Goal: Task Accomplishment & Management: Use online tool/utility

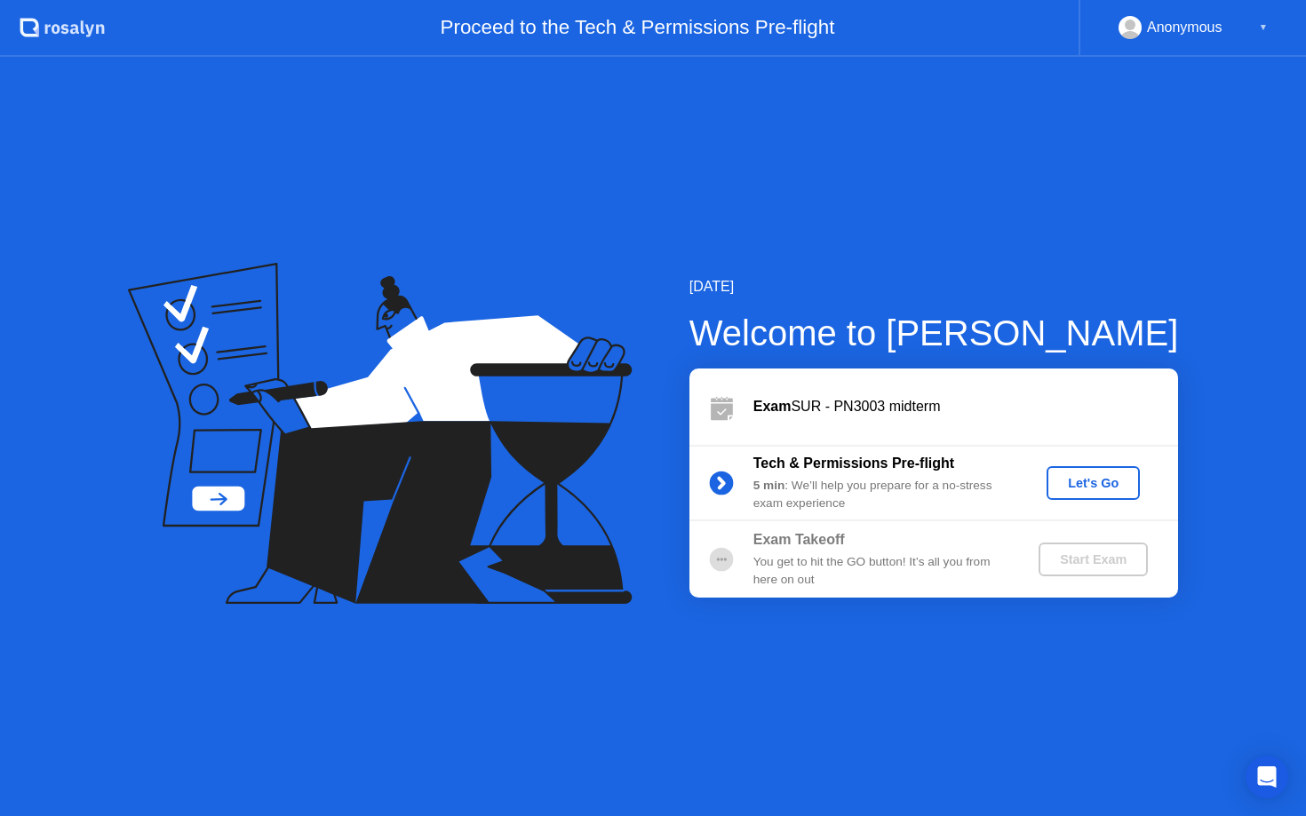
click at [1102, 490] on div "Let's Go" at bounding box center [1092, 483] width 79 height 14
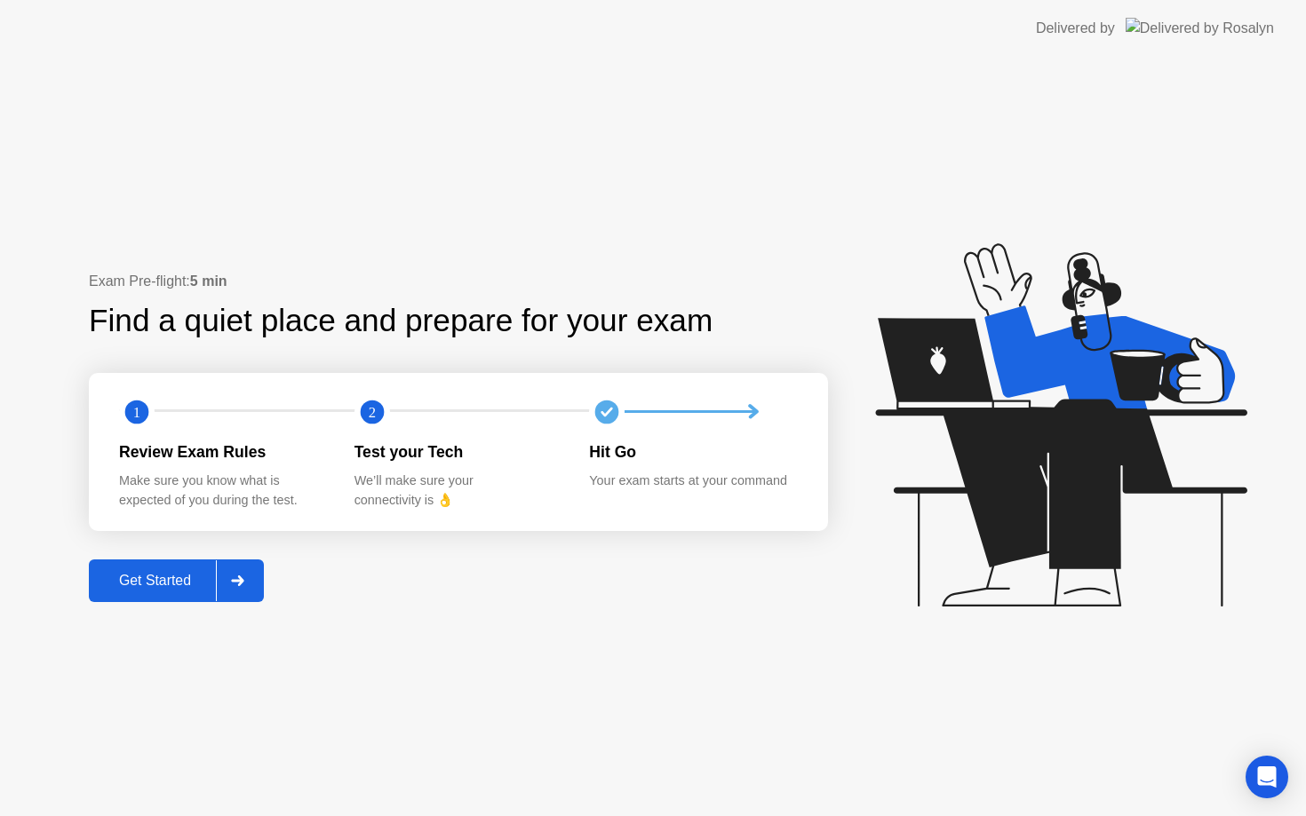
click at [253, 588] on div at bounding box center [237, 580] width 43 height 41
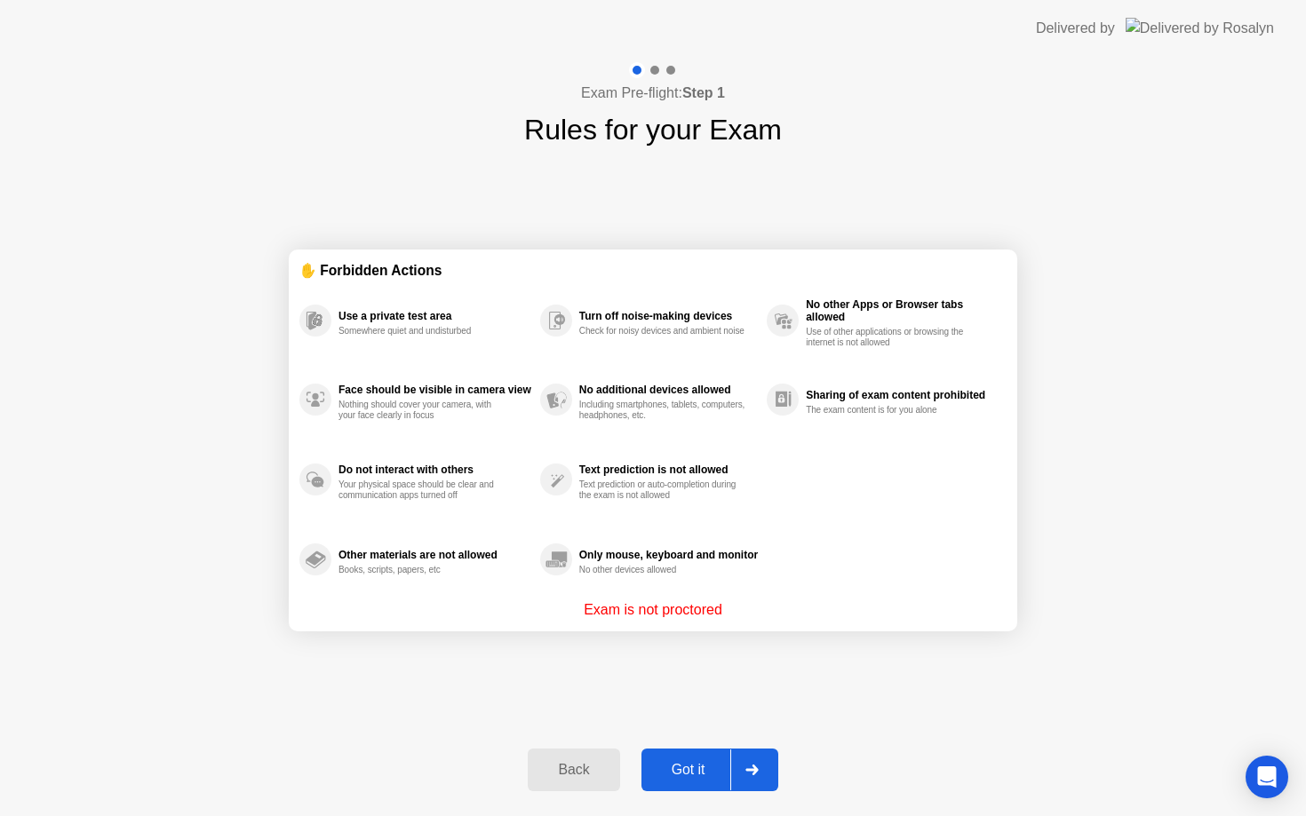
click at [700, 766] on div "Got it" at bounding box center [688, 770] width 83 height 16
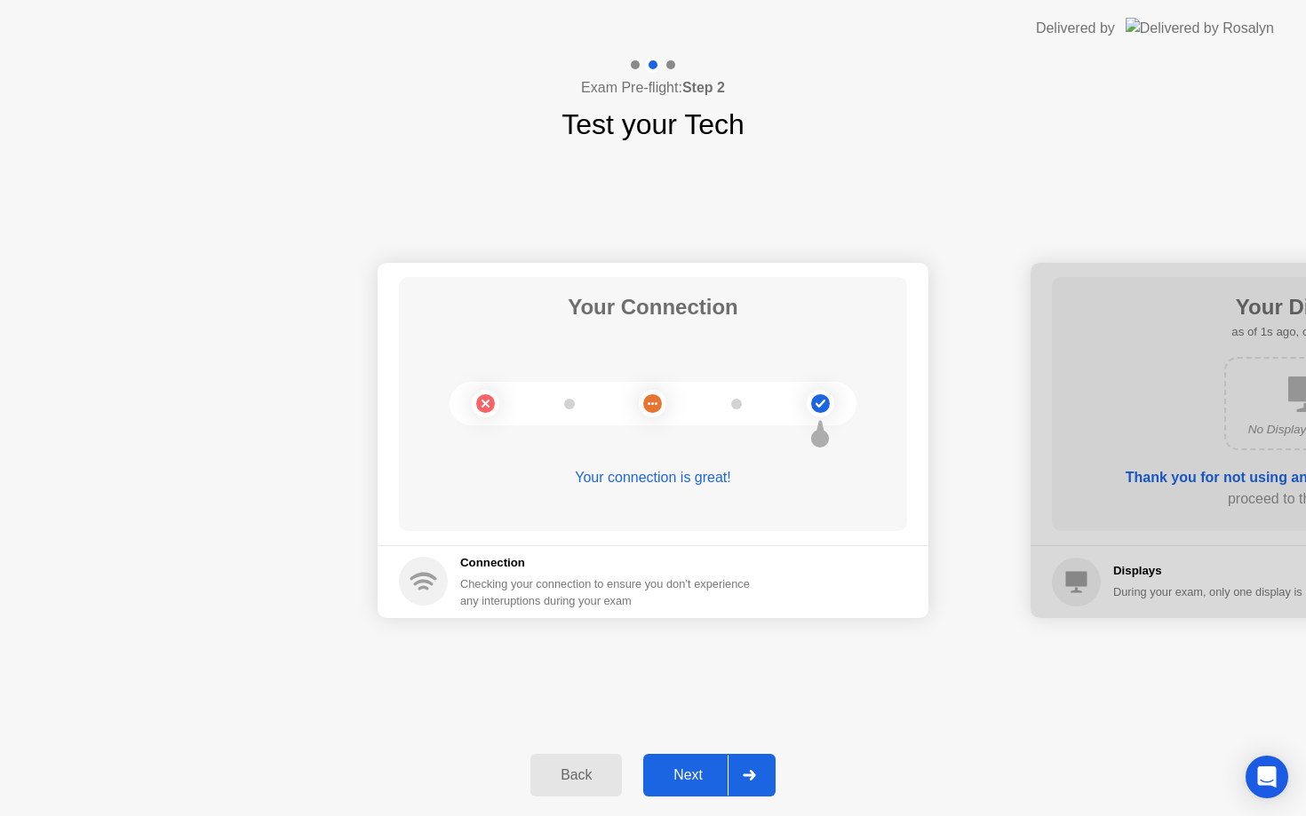
click at [712, 780] on div "Next" at bounding box center [687, 775] width 79 height 16
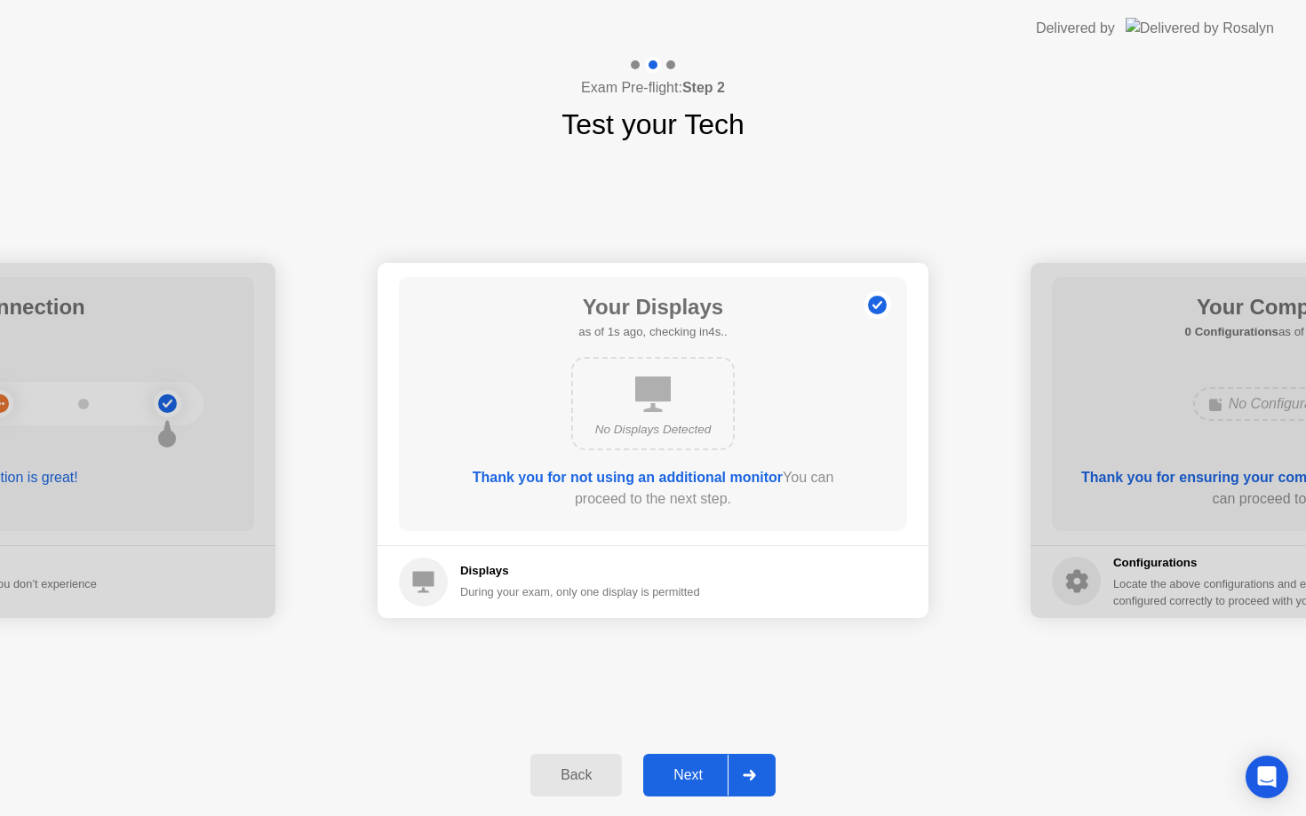
click at [712, 777] on div "Next" at bounding box center [687, 775] width 79 height 16
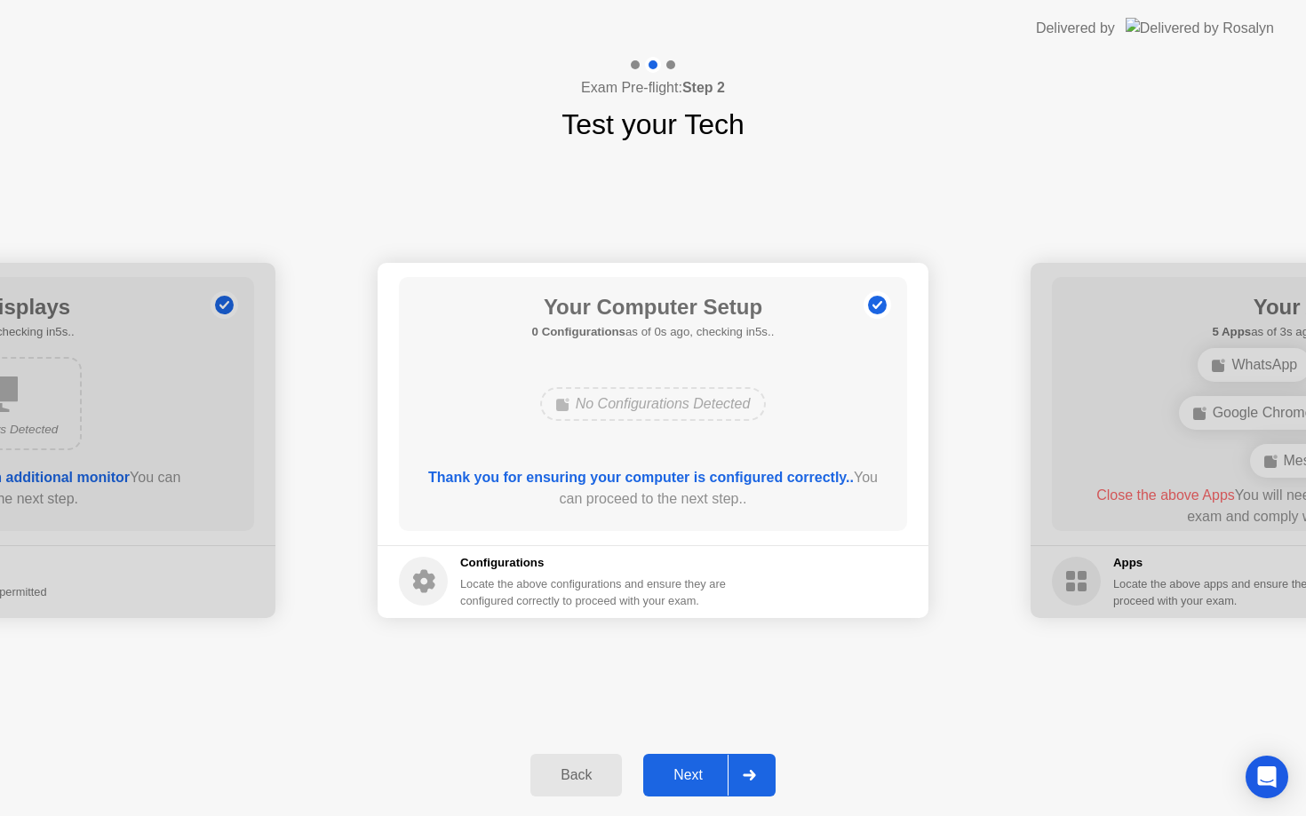
click at [712, 777] on div "Next" at bounding box center [687, 775] width 79 height 16
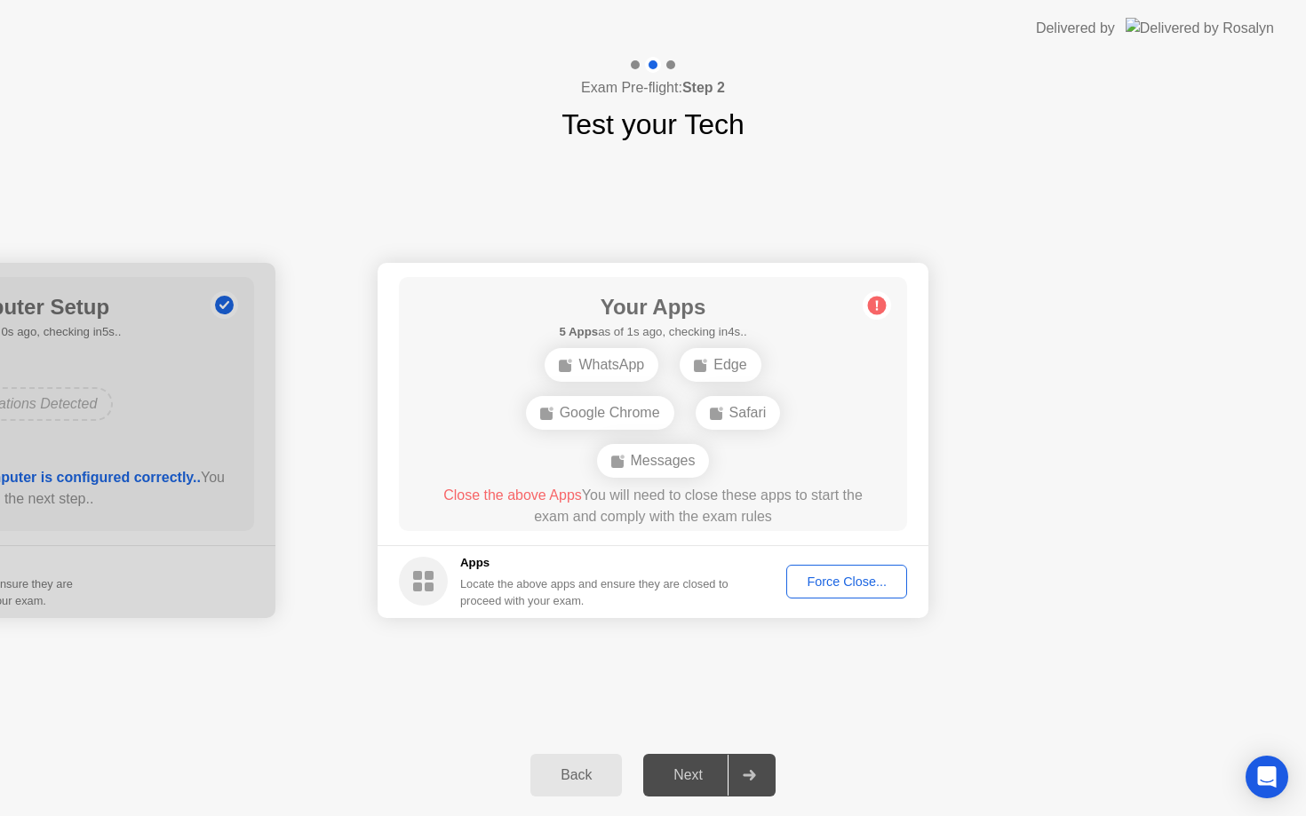
click at [855, 589] on div "Force Close..." at bounding box center [846, 582] width 108 height 14
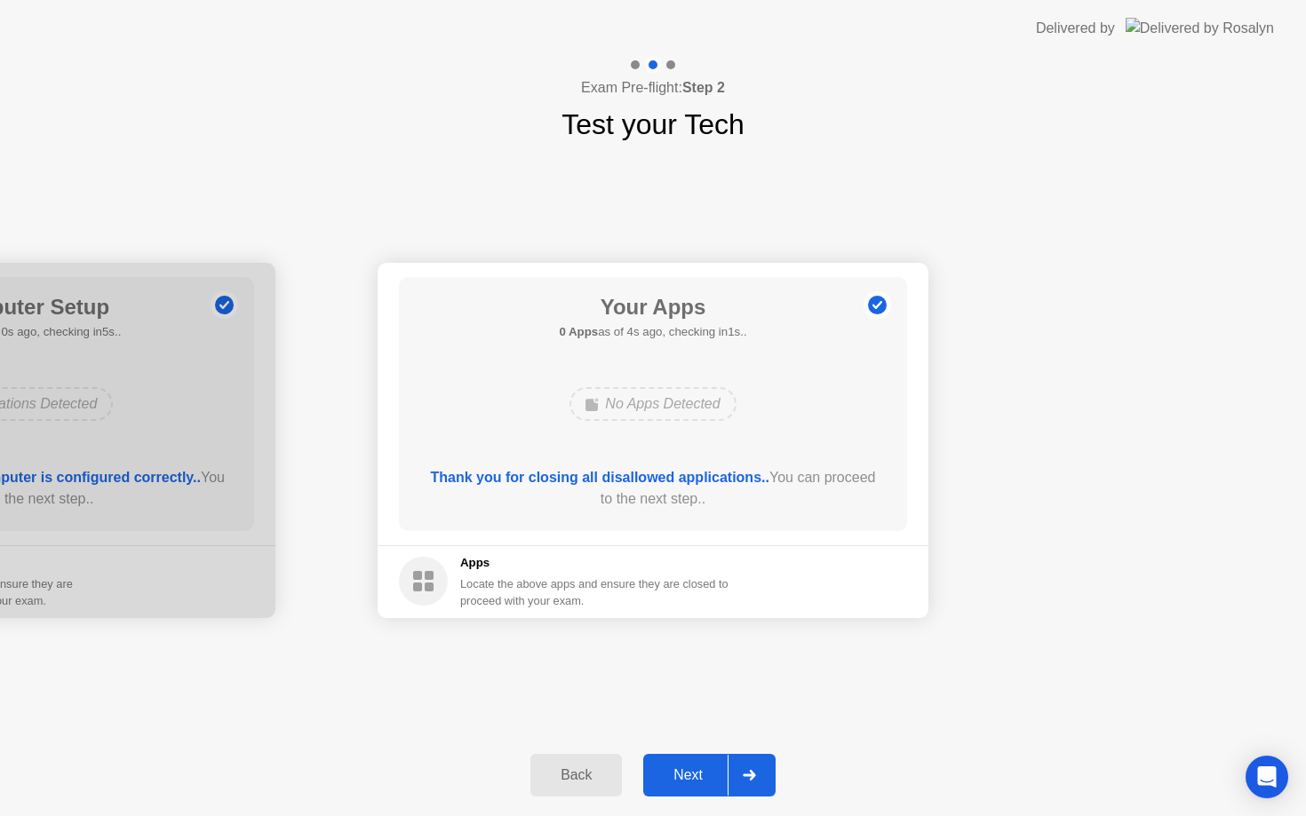
click at [716, 779] on div "Next" at bounding box center [687, 775] width 79 height 16
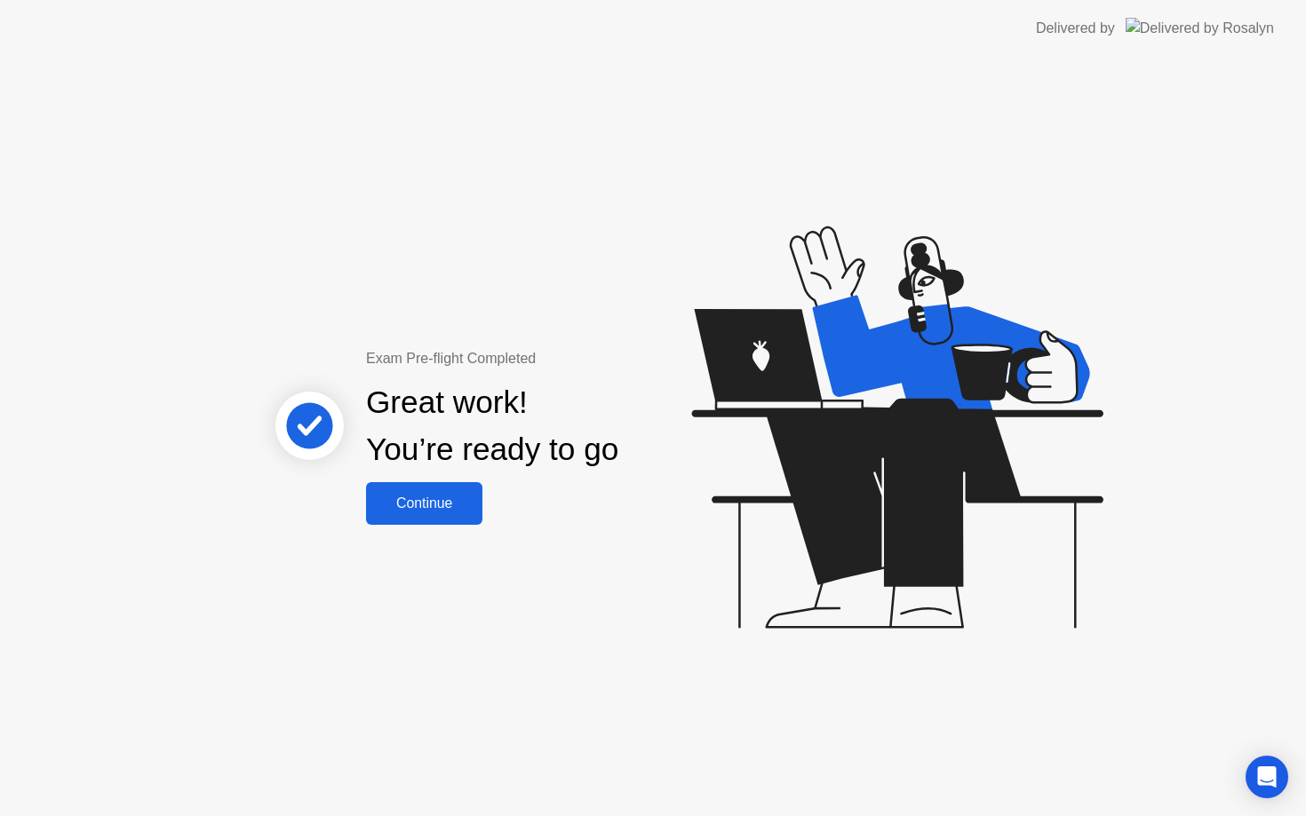
click at [445, 498] on div "Continue" at bounding box center [424, 504] width 106 height 16
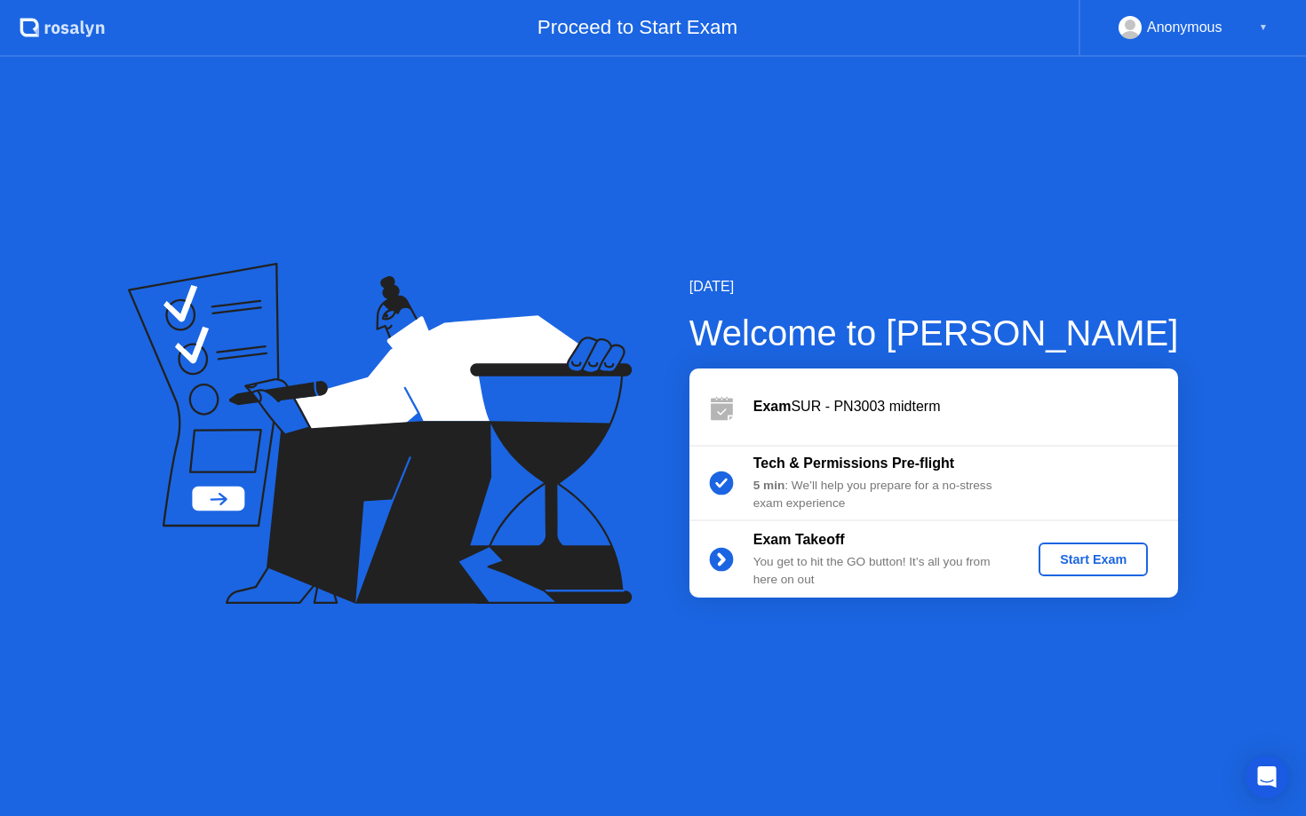
click at [1076, 560] on div "Start Exam" at bounding box center [1092, 559] width 95 height 14
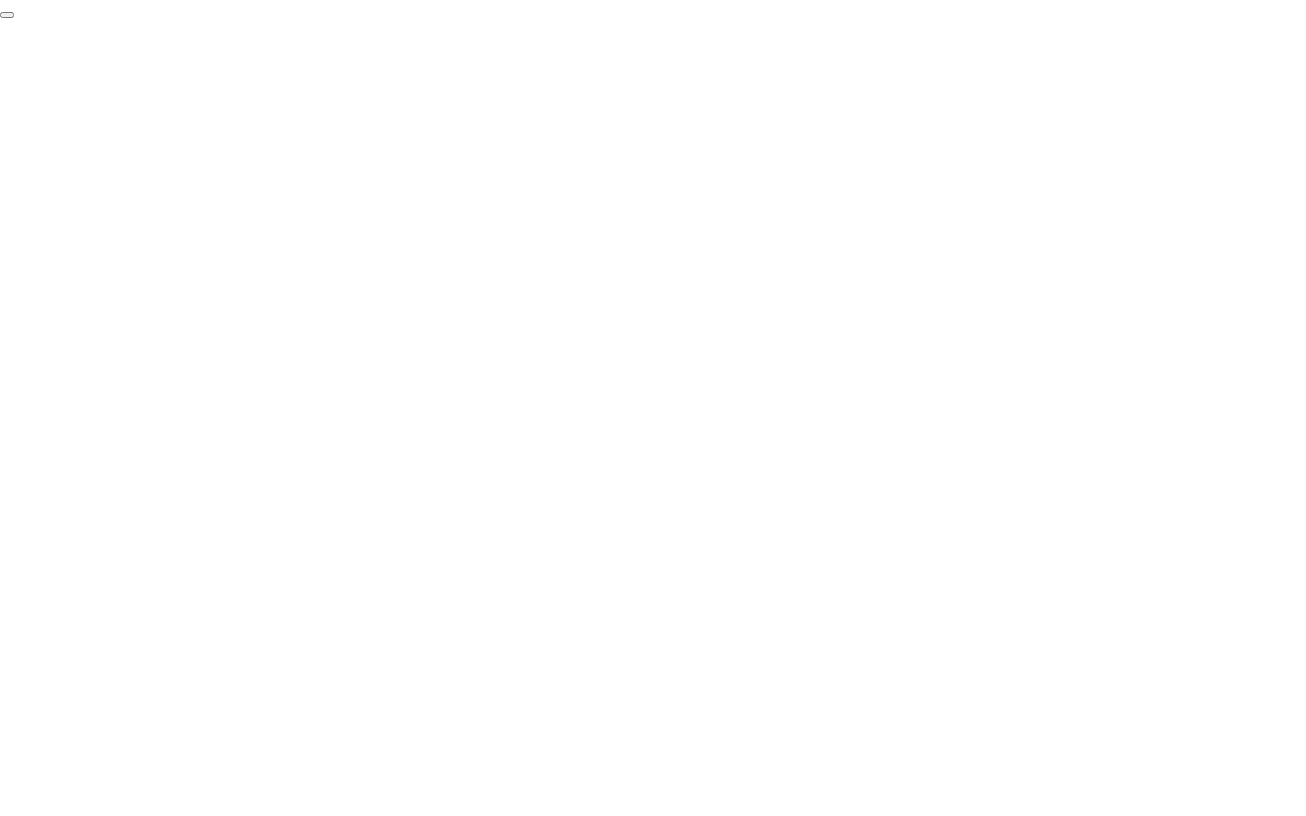
click div "End Proctoring Session"
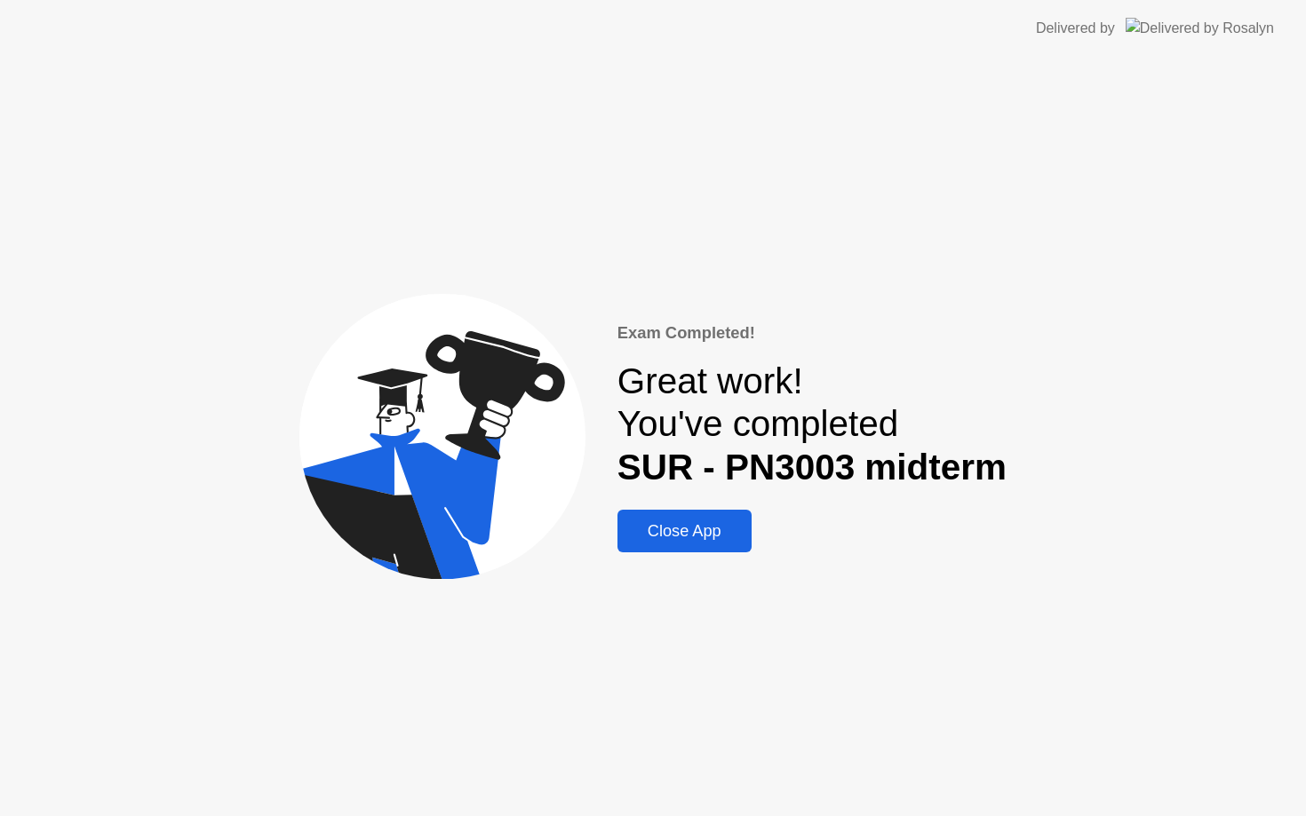
click at [698, 544] on button "Close App" at bounding box center [684, 531] width 134 height 43
